Goal: Book appointment/travel/reservation

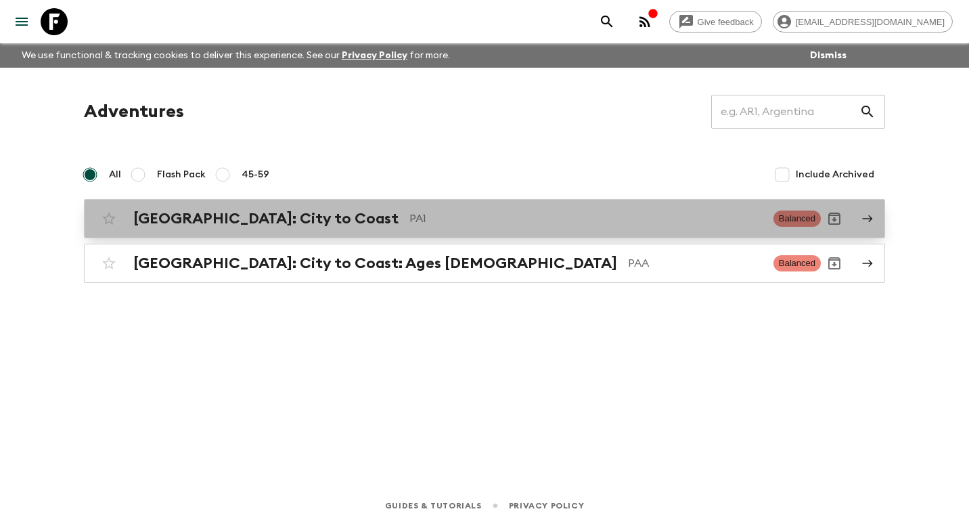
click at [250, 222] on h2 "[GEOGRAPHIC_DATA]: City to Coast" at bounding box center [265, 219] width 265 height 18
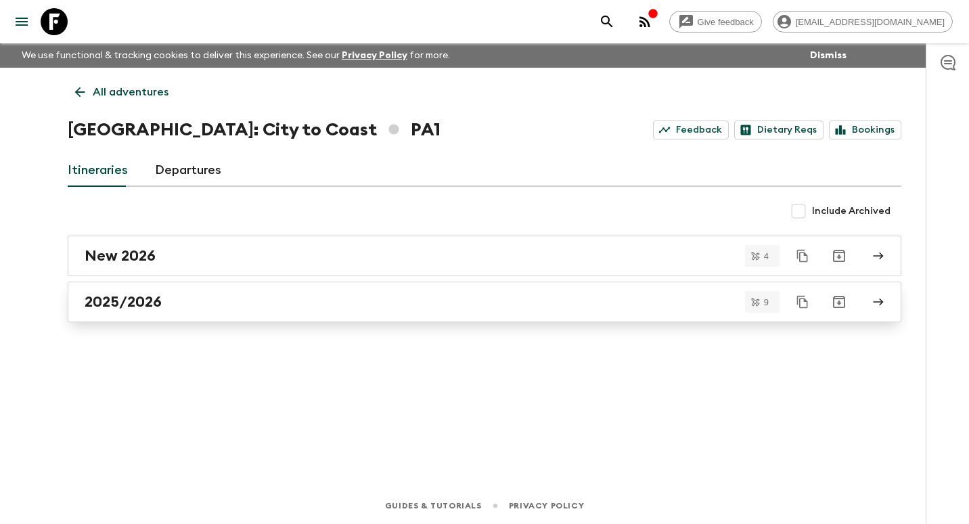
click at [163, 294] on div "2025/2026" at bounding box center [472, 302] width 774 height 18
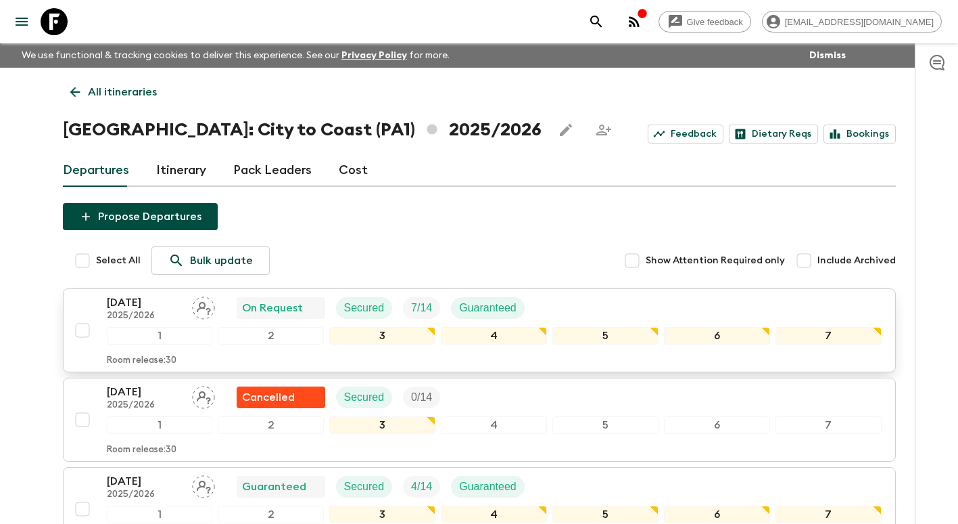
click at [151, 309] on p "[DATE]" at bounding box center [144, 302] width 74 height 16
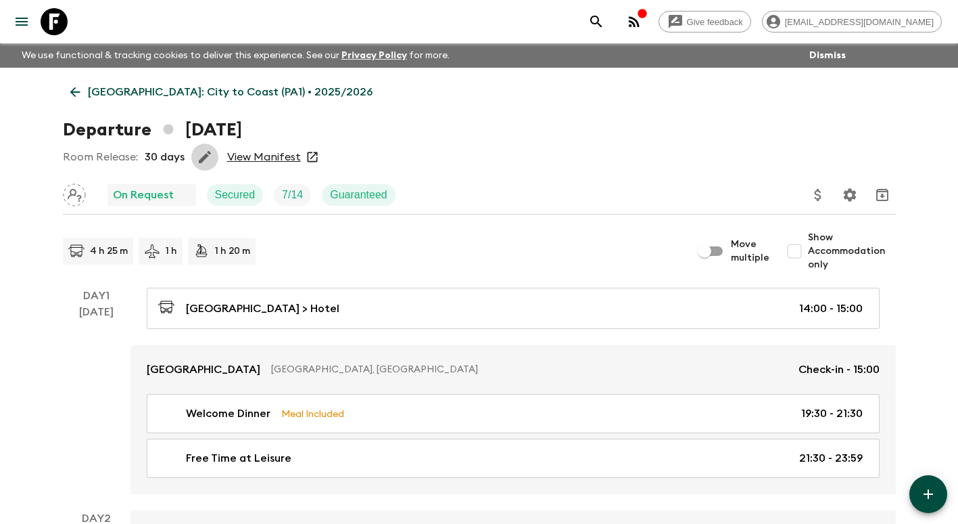
click at [193, 154] on button "button" at bounding box center [204, 156] width 27 height 27
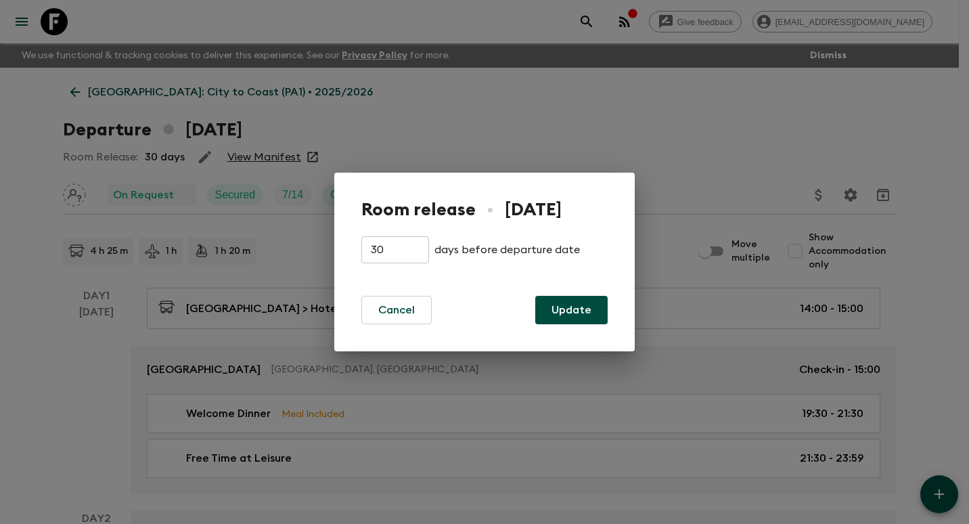
click at [713, 175] on div "Room release • [DATE] 30 ​ days before departure date Cancel Update" at bounding box center [484, 262] width 969 height 524
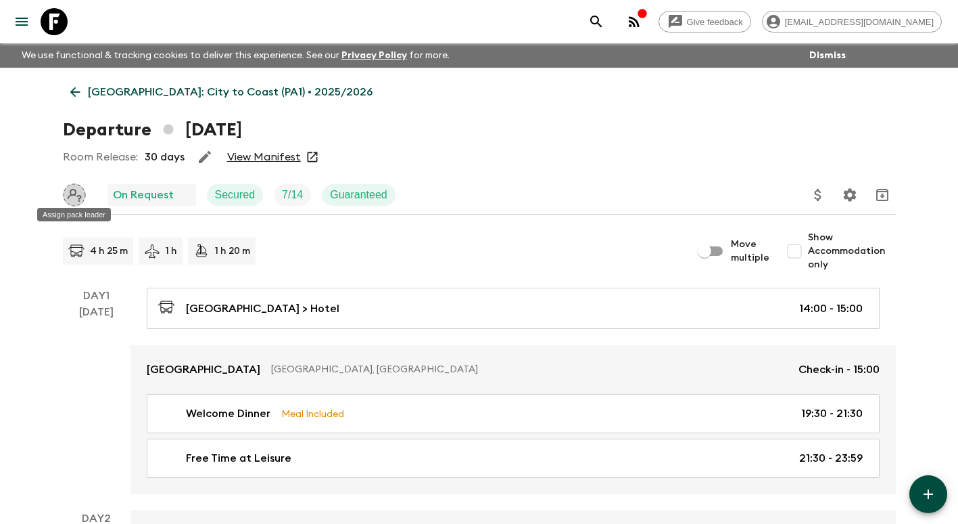
click at [76, 190] on icon "Assign pack leader" at bounding box center [74, 194] width 23 height 23
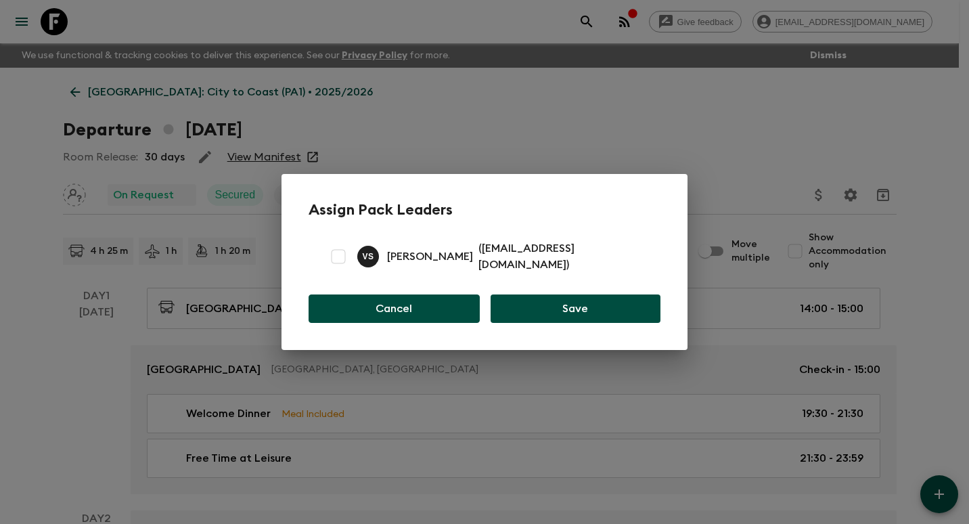
click at [399, 301] on button "Cancel" at bounding box center [393, 308] width 171 height 28
